Goal: Find specific page/section: Find specific page/section

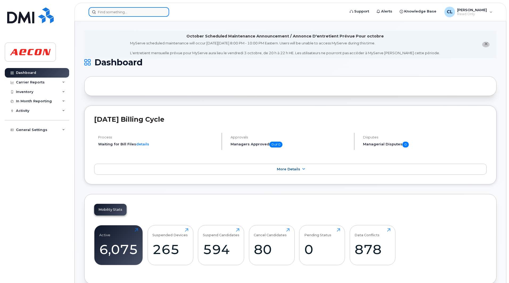
click at [126, 12] on input at bounding box center [129, 12] width 81 height 10
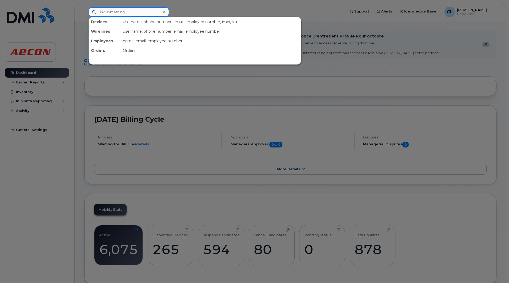
paste input "403-354-2980"
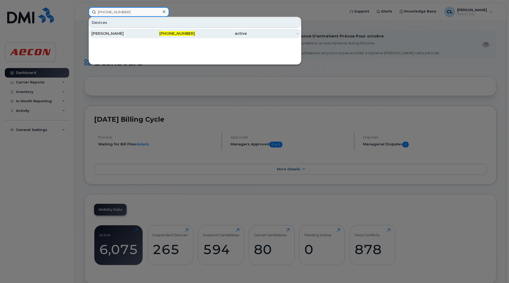
type input "403-354-2980"
click at [124, 33] on div "[PERSON_NAME]" at bounding box center [118, 33] width 52 height 5
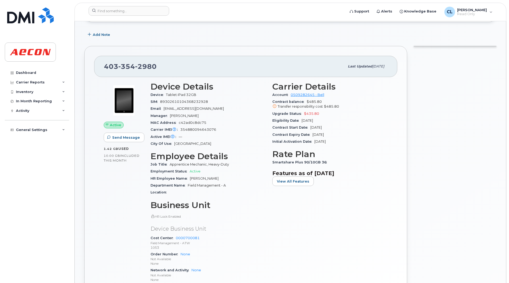
scroll to position [80, 0]
click at [474, 12] on span "Read Only" at bounding box center [472, 14] width 30 height 4
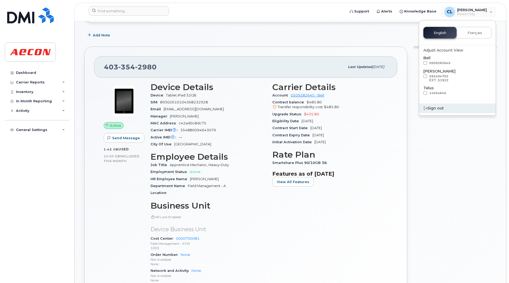
click at [436, 107] on div "Sign out" at bounding box center [457, 108] width 77 height 10
